Goal: Ask a question

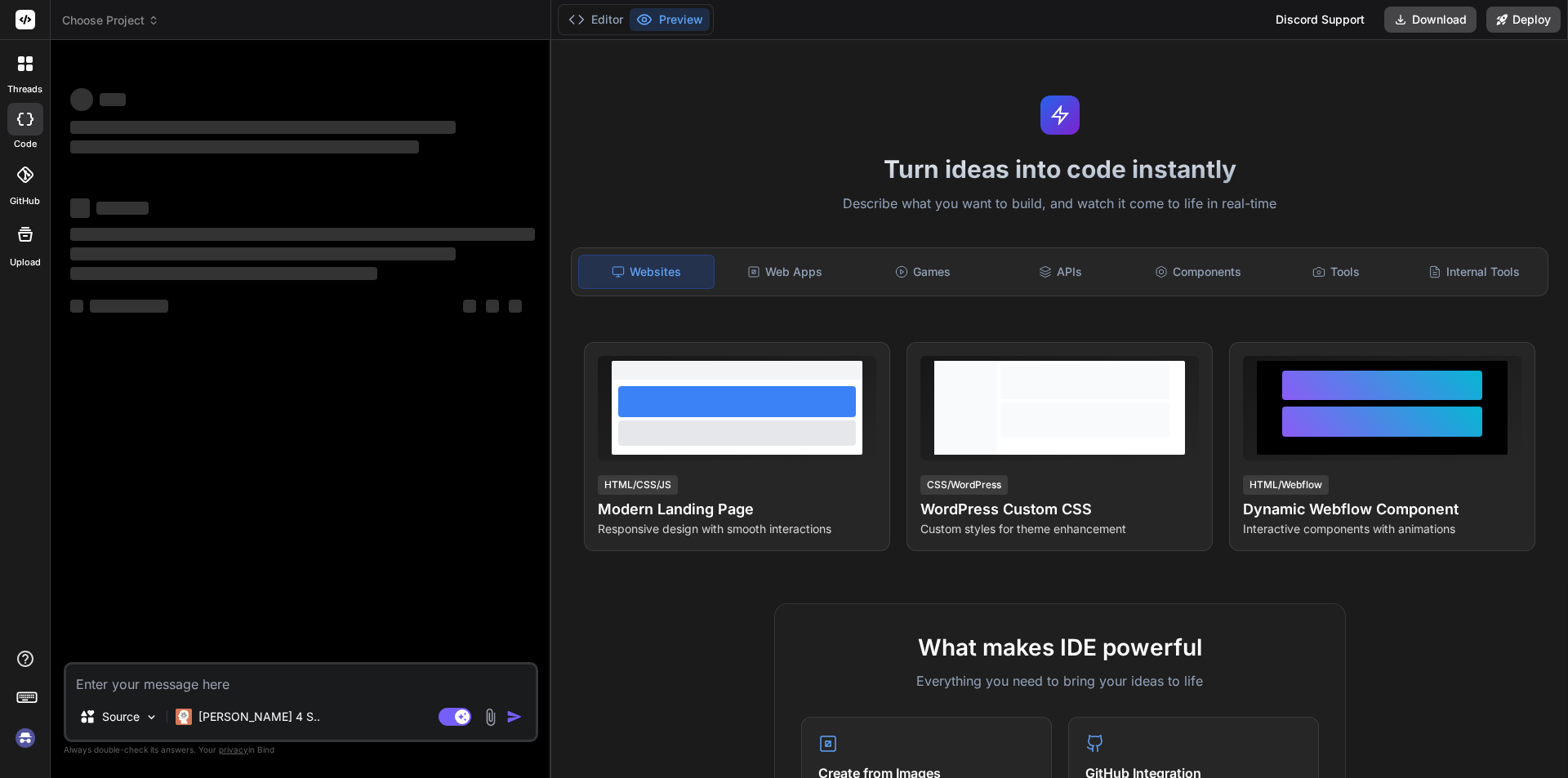
click at [39, 84] on label "threads" at bounding box center [25, 89] width 35 height 14
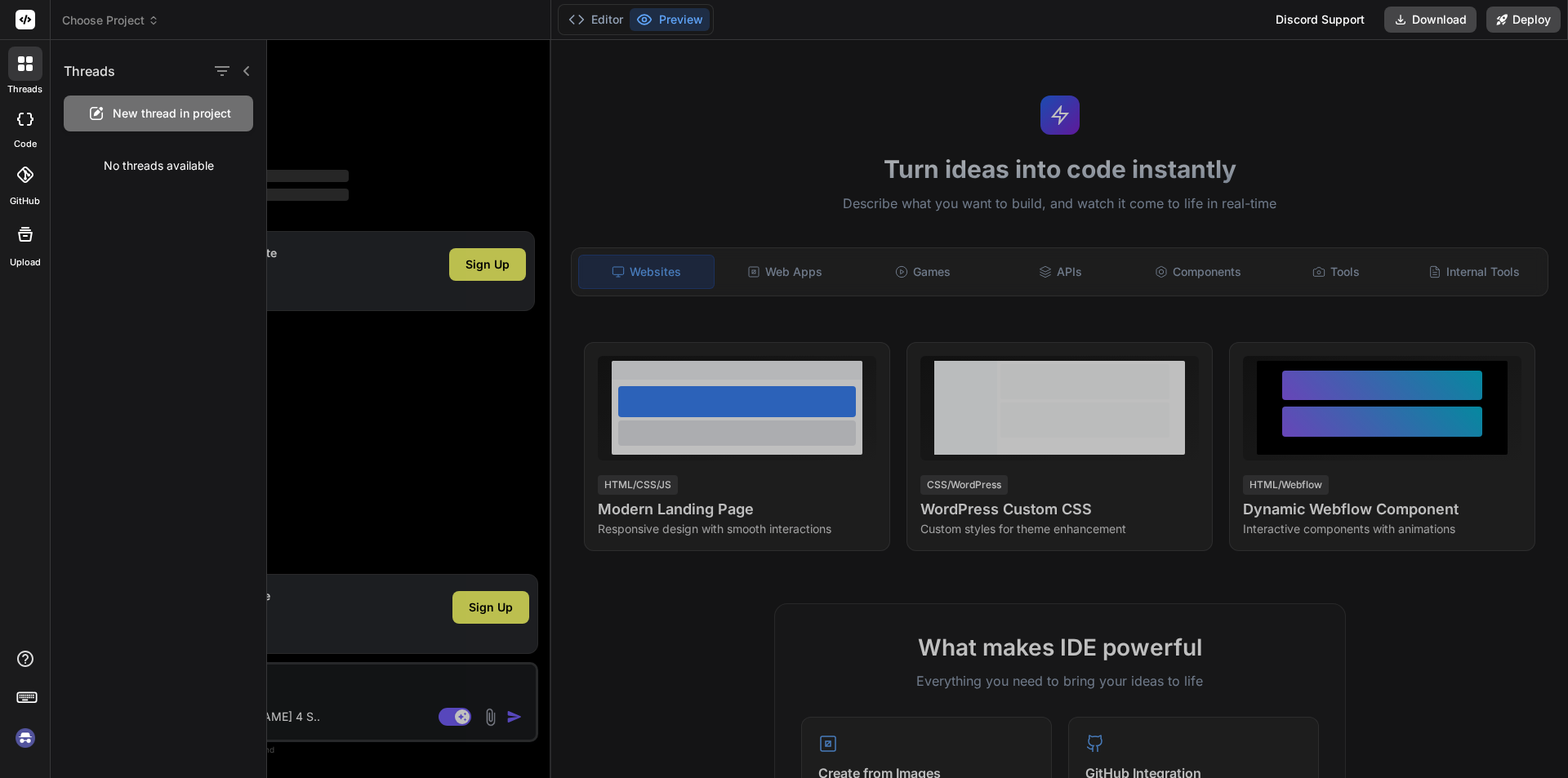
click at [14, 70] on div at bounding box center [25, 64] width 34 height 34
click at [255, 68] on div "Threads" at bounding box center [158, 68] width 216 height 56
click at [241, 65] on icon at bounding box center [246, 70] width 13 height 13
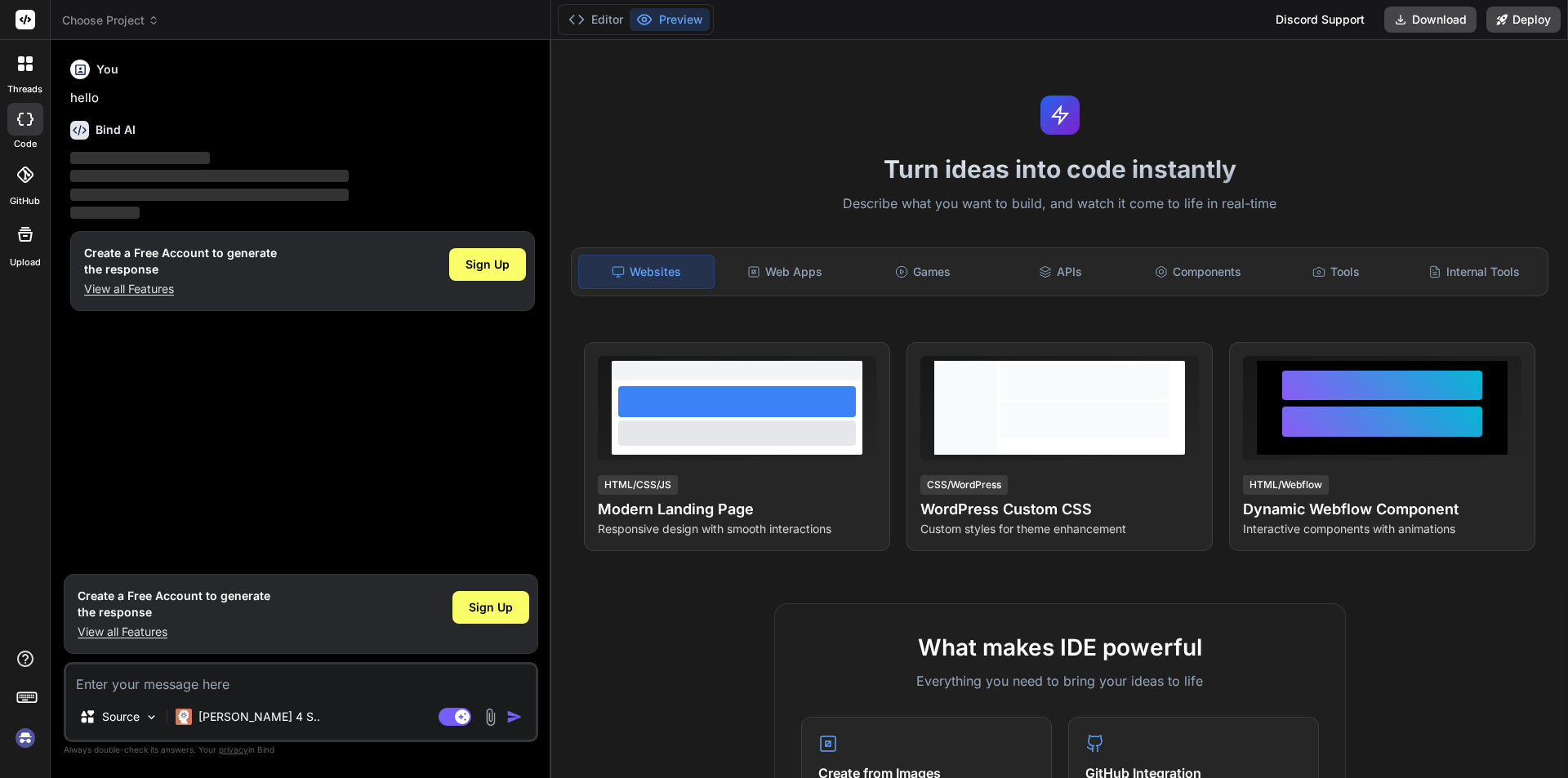
click at [155, 15] on icon at bounding box center [153, 20] width 11 height 11
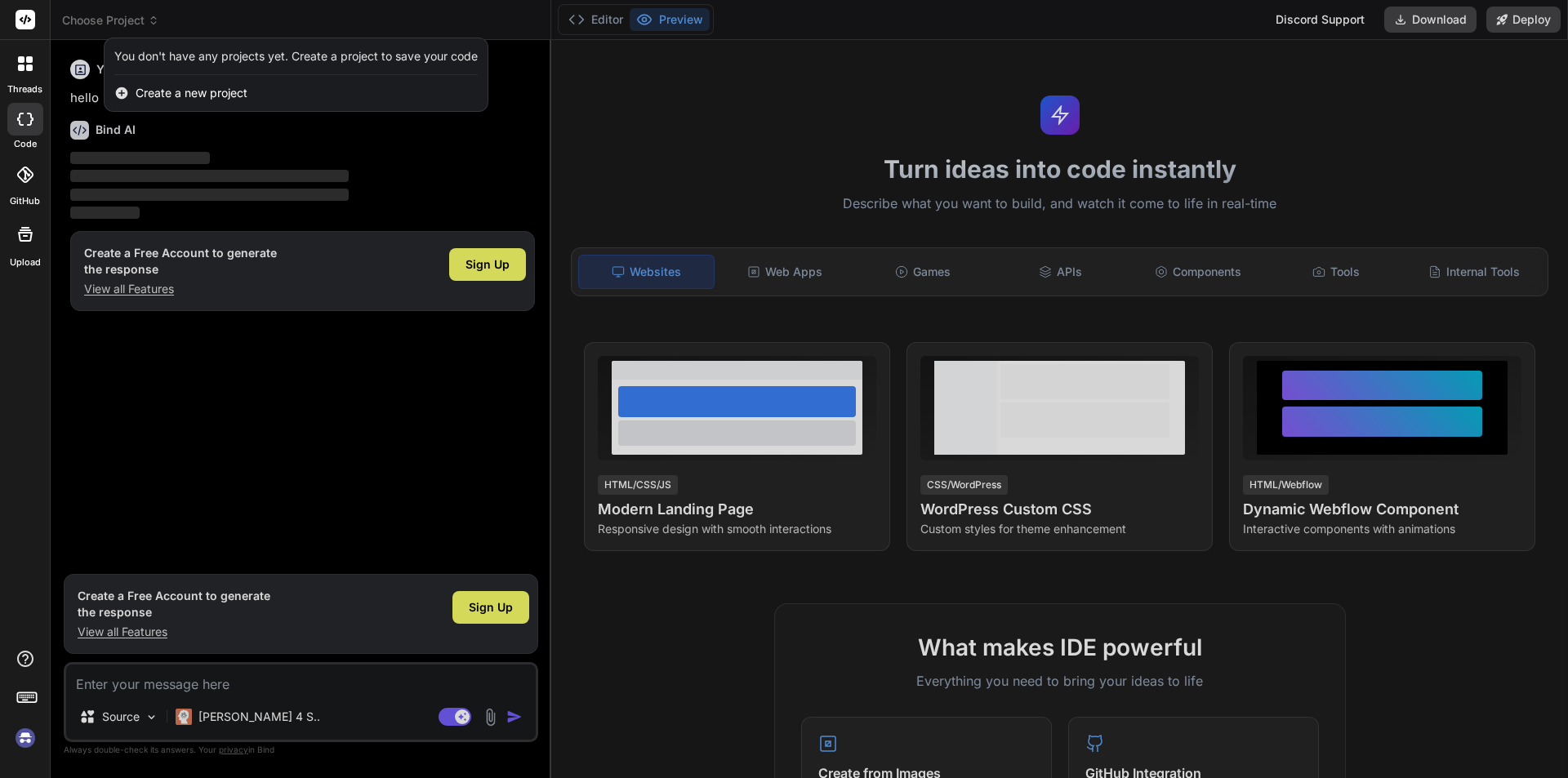
click at [595, 124] on div at bounding box center [784, 389] width 1568 height 778
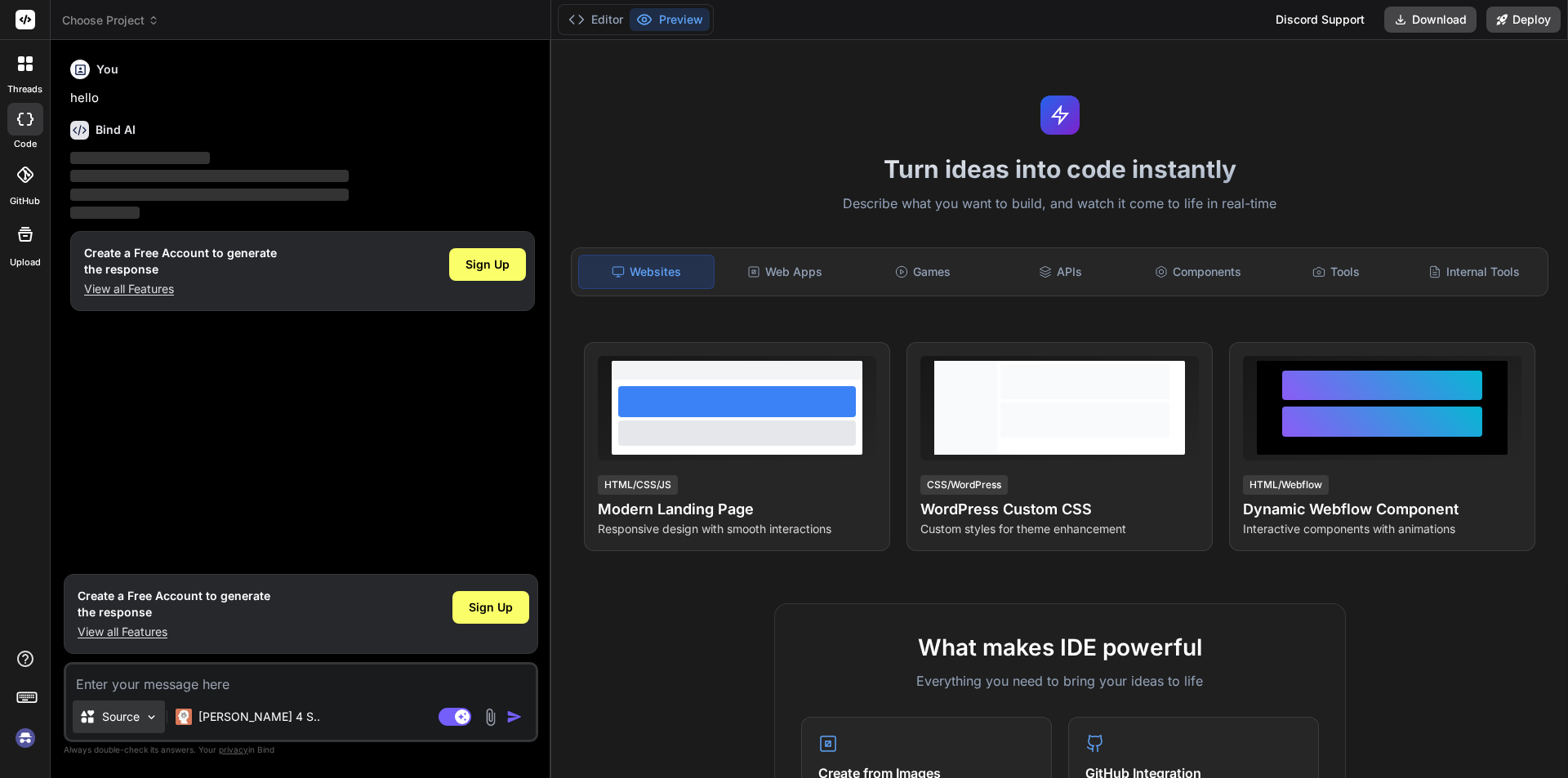
click at [127, 721] on p "Source" at bounding box center [121, 716] width 38 height 16
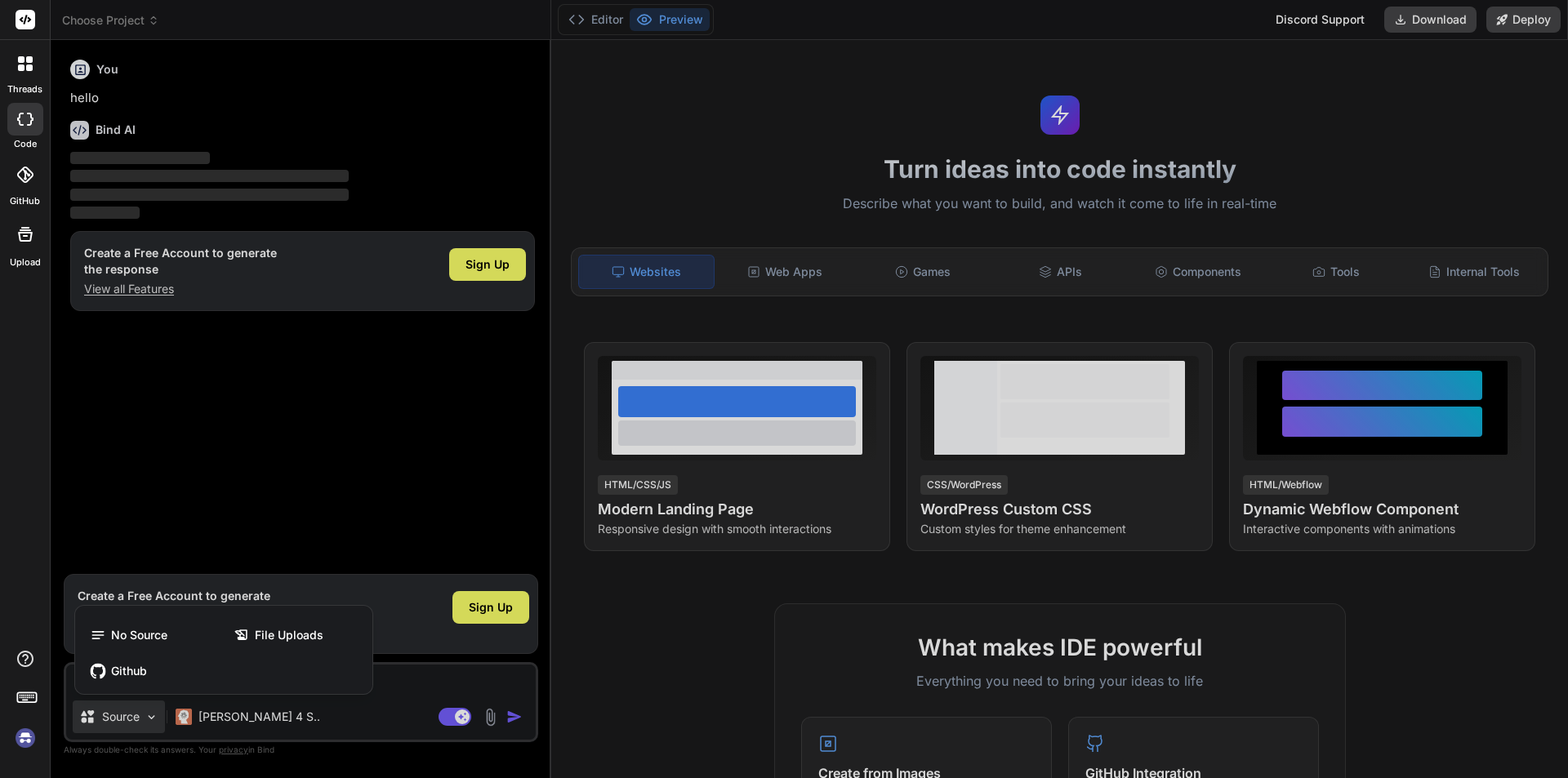
click at [259, 720] on div at bounding box center [784, 389] width 1568 height 778
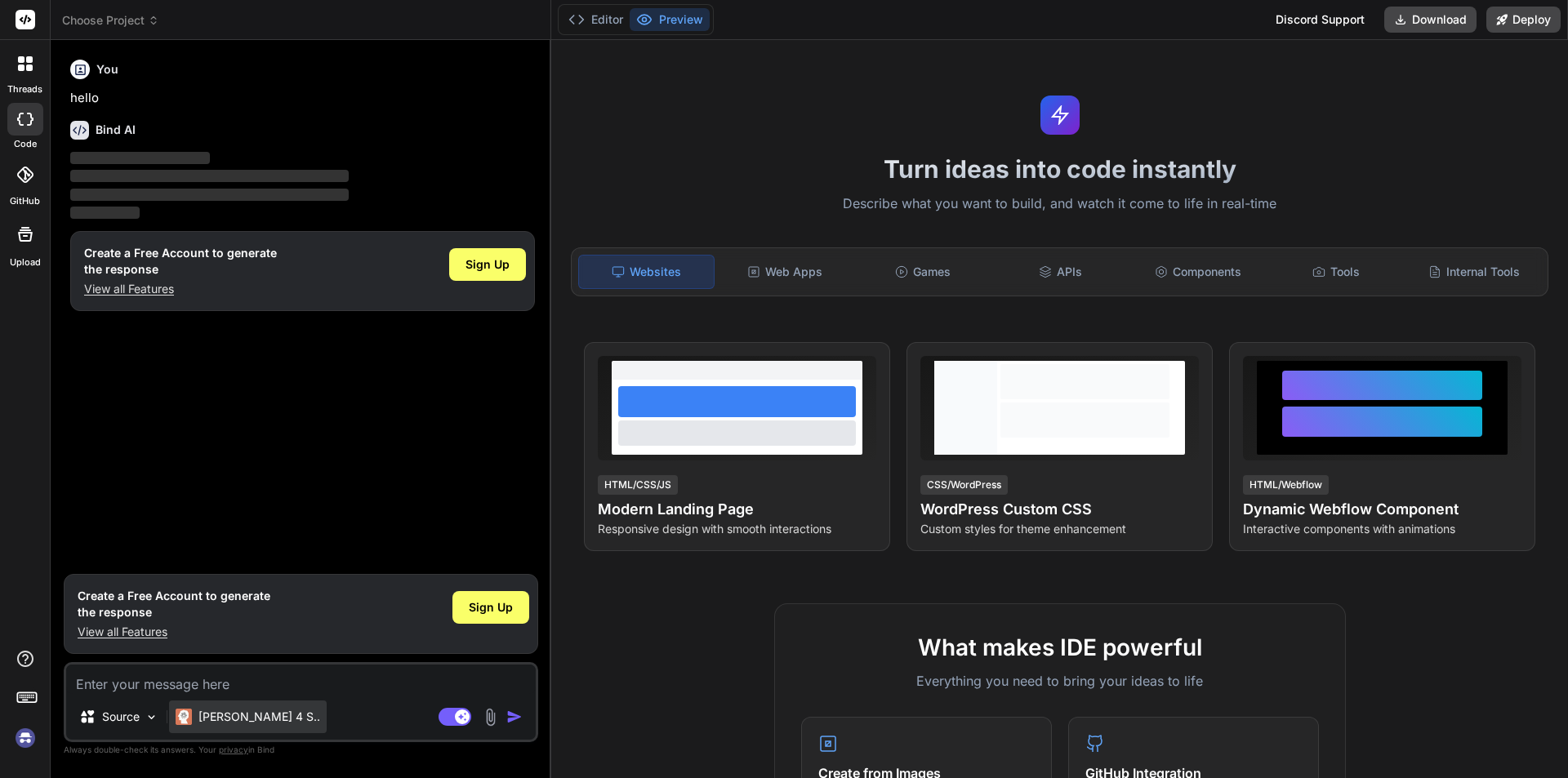
click at [231, 720] on p "[PERSON_NAME] 4 S.." at bounding box center [259, 716] width 121 height 16
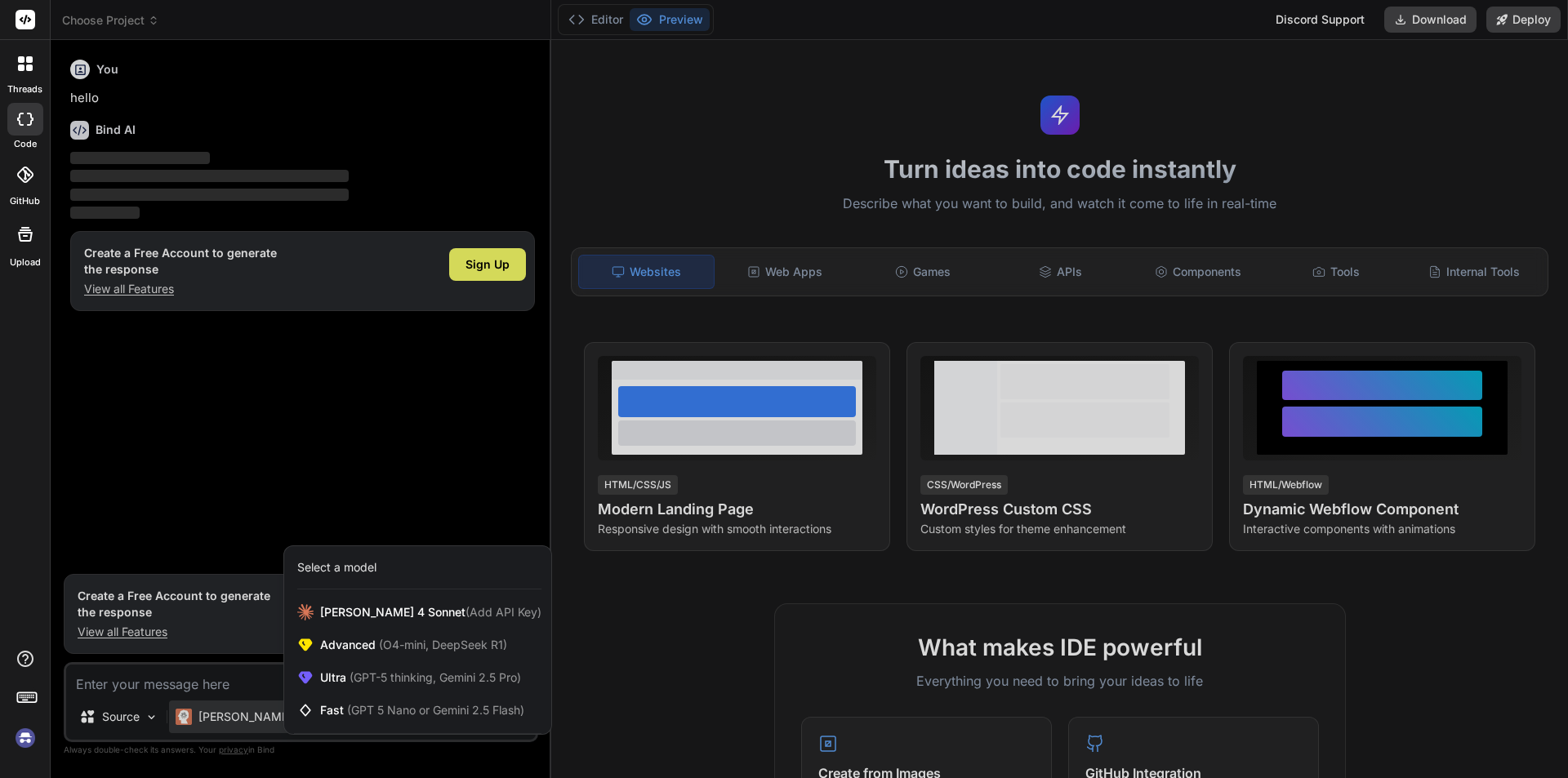
click at [275, 414] on div at bounding box center [784, 389] width 1568 height 778
type textarea "x"
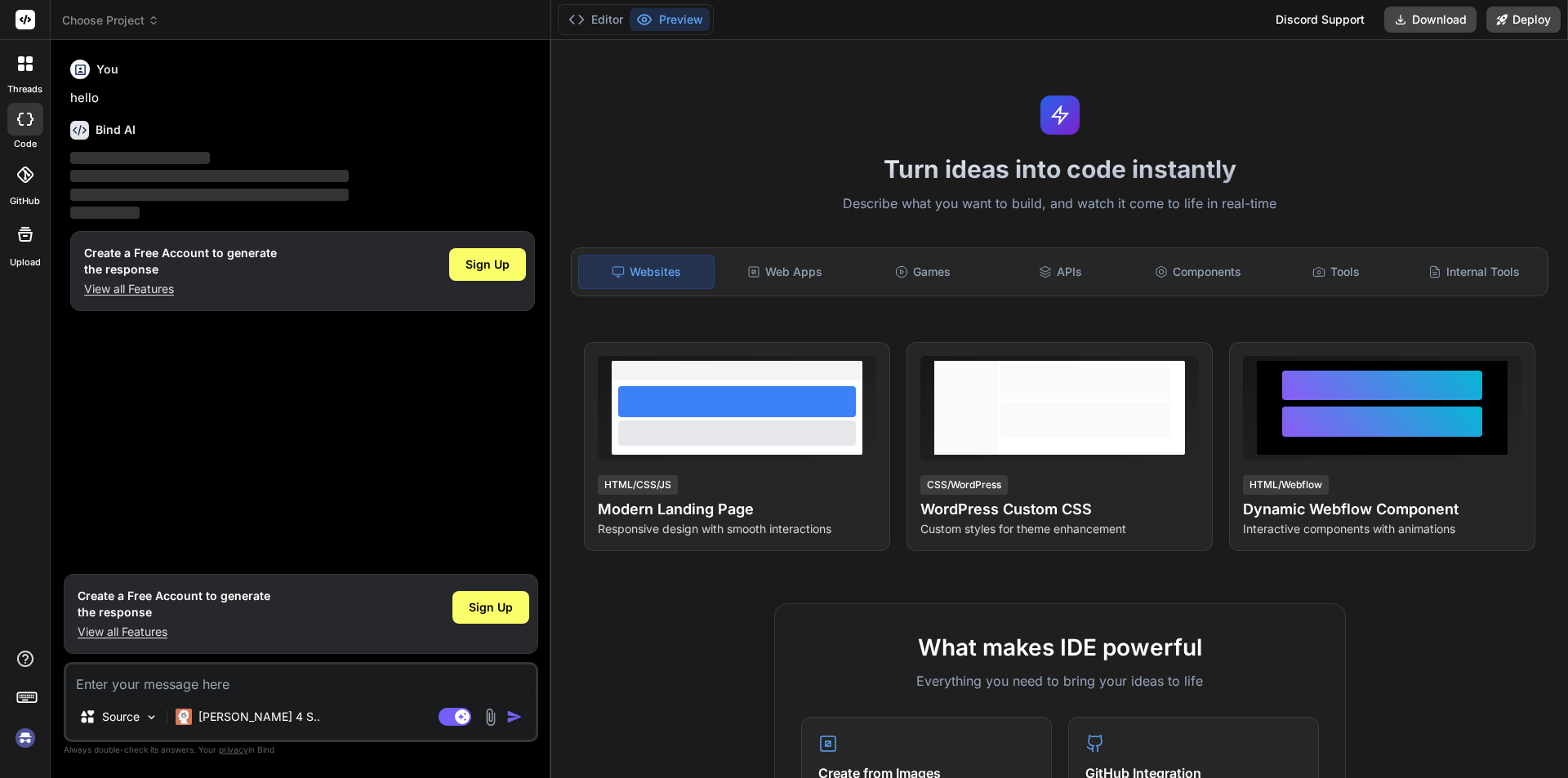
click at [246, 677] on textarea at bounding box center [301, 679] width 470 height 29
click at [596, 28] on button "Editor" at bounding box center [595, 19] width 68 height 23
